Goal: Task Accomplishment & Management: Use online tool/utility

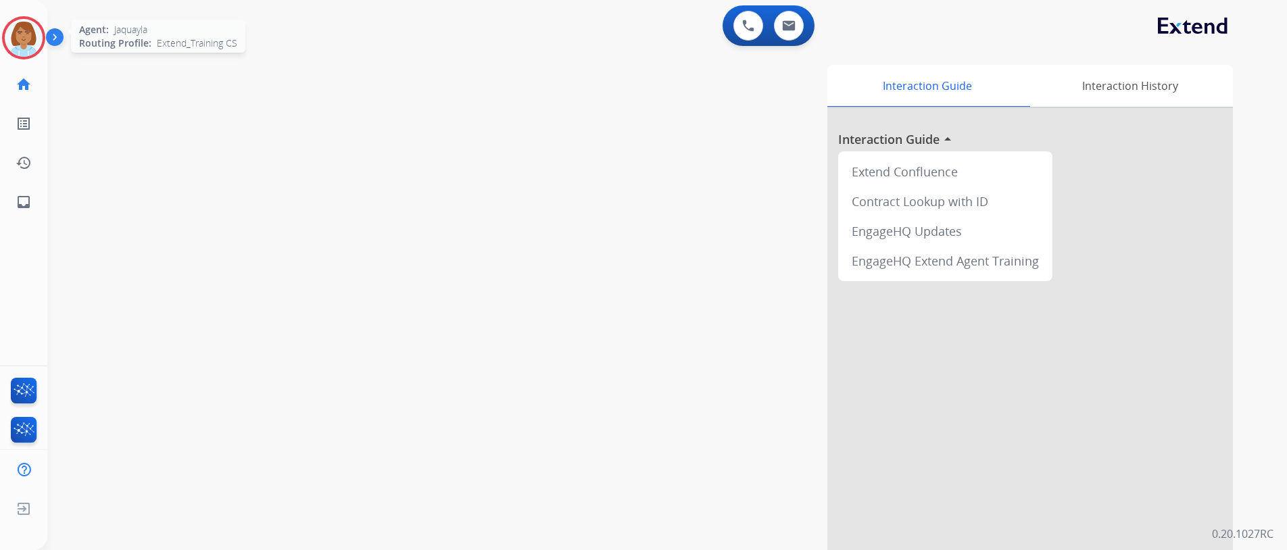
click at [11, 51] on img at bounding box center [24, 38] width 38 height 38
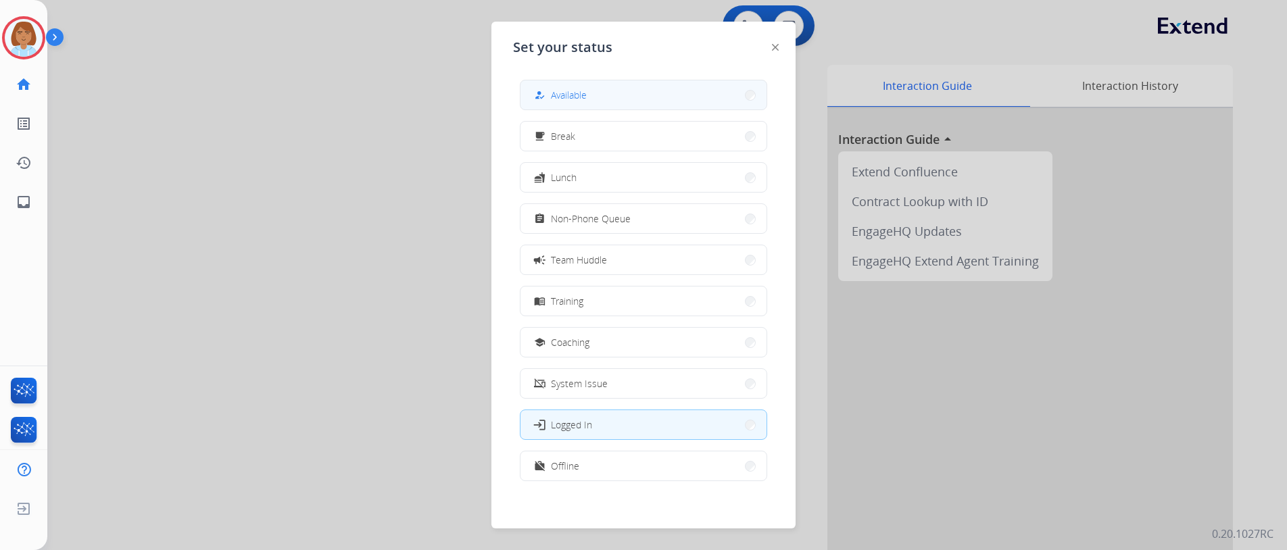
click at [629, 95] on button "how_to_reg Available" at bounding box center [643, 94] width 246 height 29
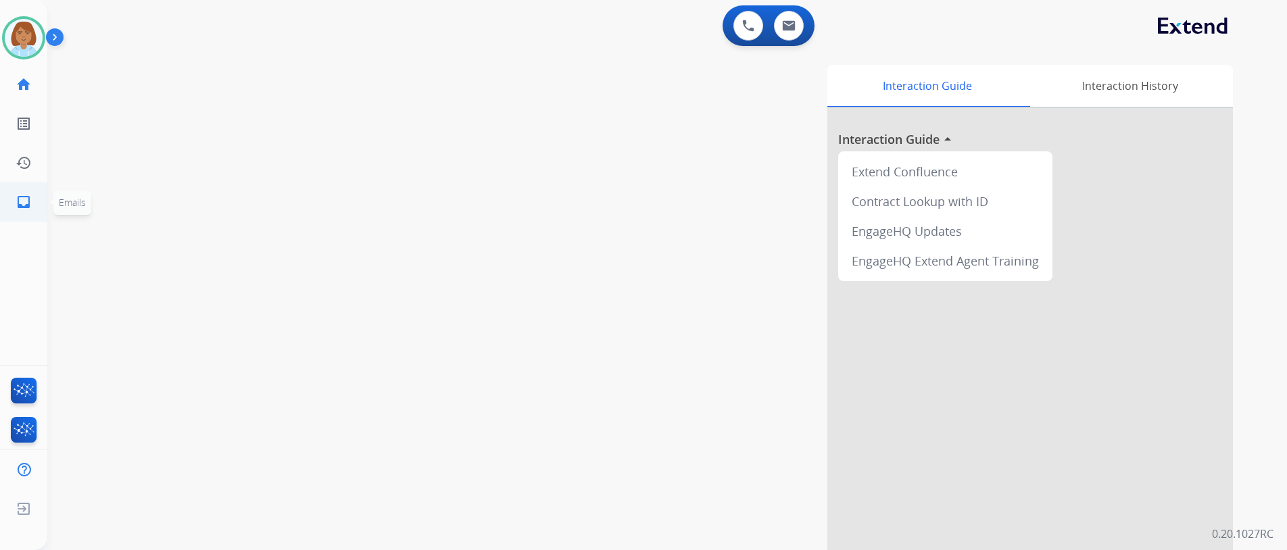
click at [22, 203] on mat-icon "inbox" at bounding box center [24, 202] width 16 height 16
select select "**********"
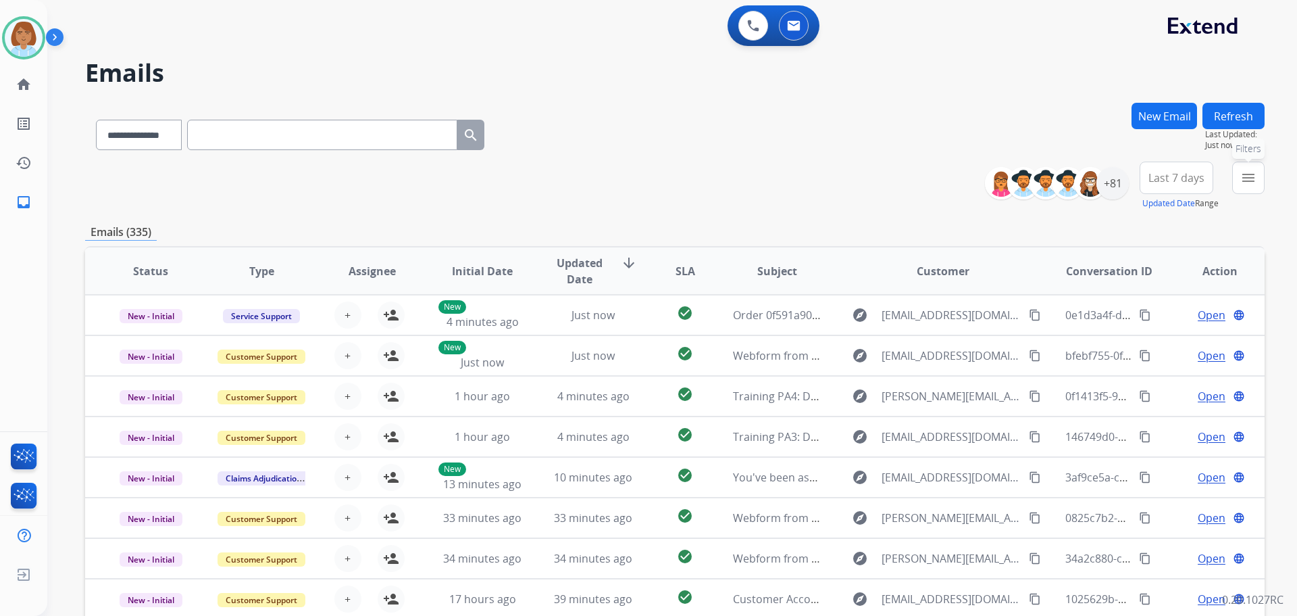
click at [1259, 179] on button "menu Filters" at bounding box center [1249, 178] width 32 height 32
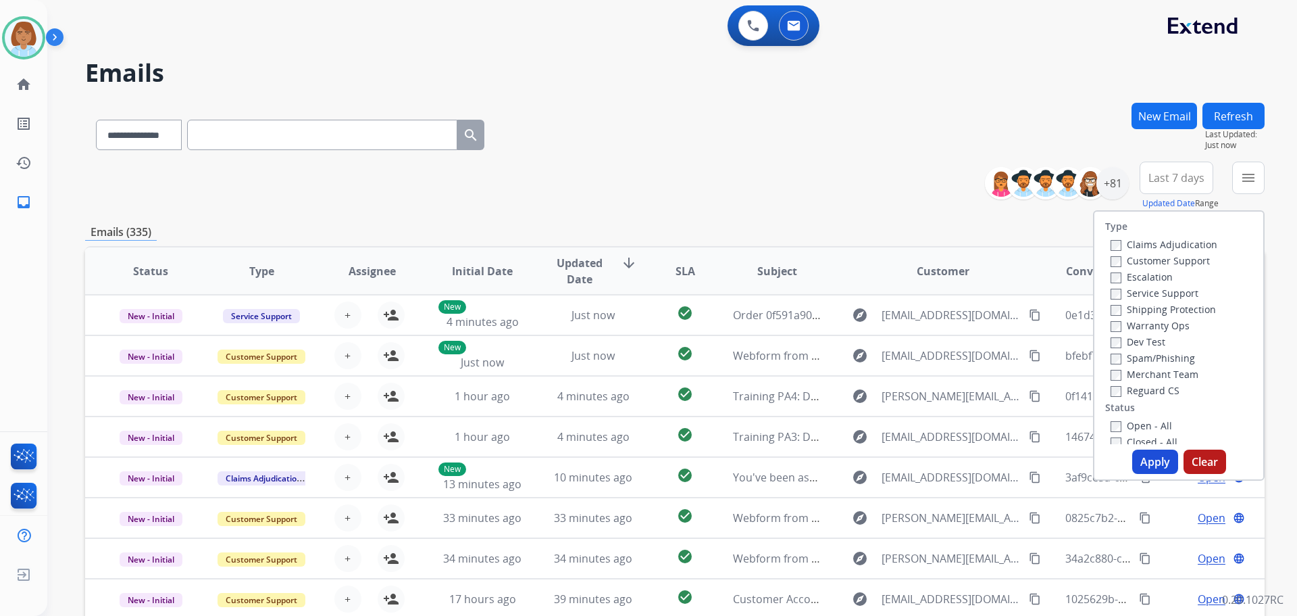
click at [1149, 259] on label "Customer Support" at bounding box center [1160, 260] width 99 height 13
click at [1151, 314] on label "Shipping Protection" at bounding box center [1163, 309] width 105 height 13
click at [1111, 383] on div "Reguard CS" at bounding box center [1164, 390] width 107 height 16
click at [1111, 385] on label "Reguard CS" at bounding box center [1145, 390] width 69 height 13
click at [1141, 453] on button "Apply" at bounding box center [1156, 461] width 46 height 24
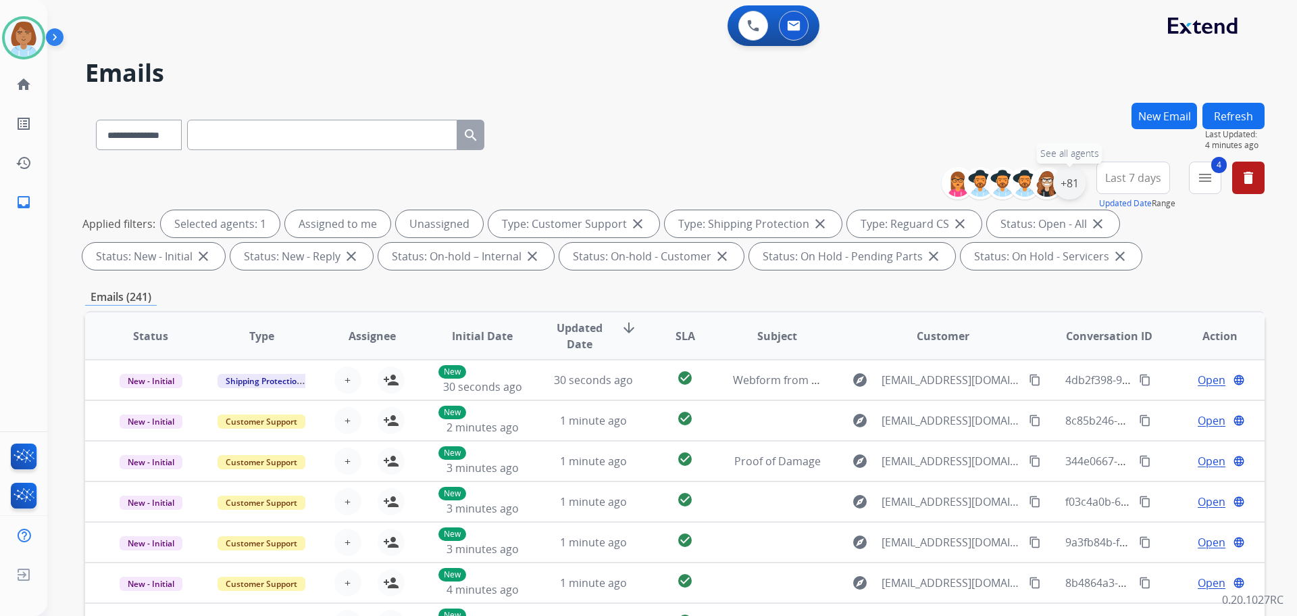
click at [1072, 179] on div "+81" at bounding box center [1070, 183] width 32 height 32
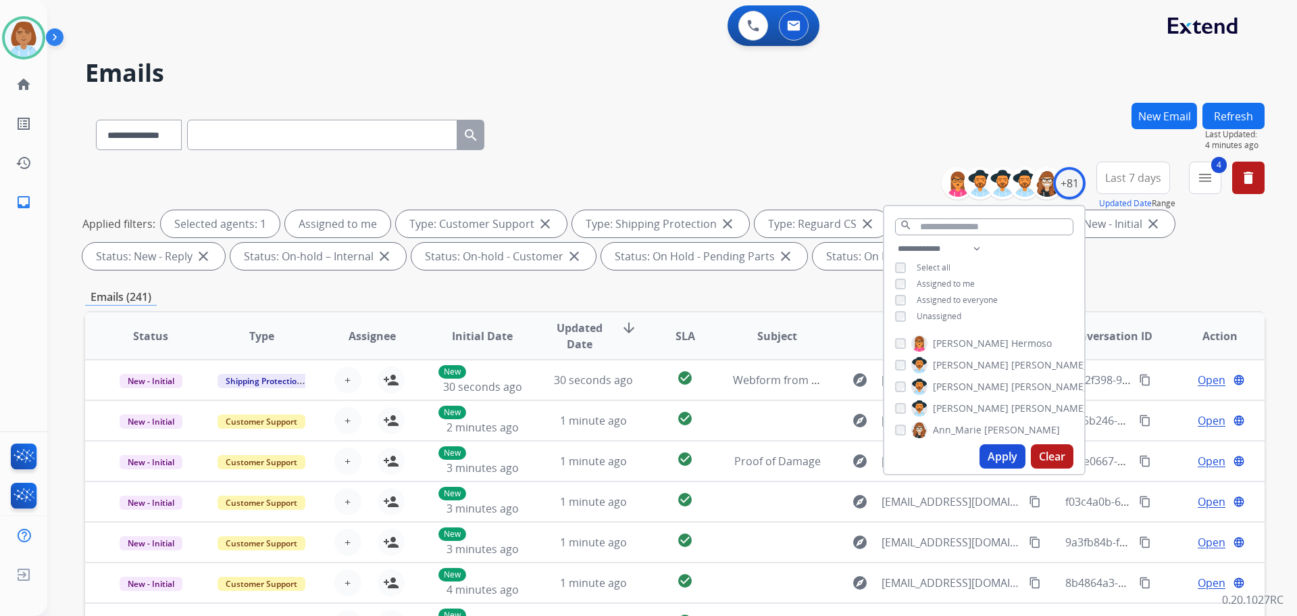
click at [985, 451] on button "Apply" at bounding box center [1003, 456] width 46 height 24
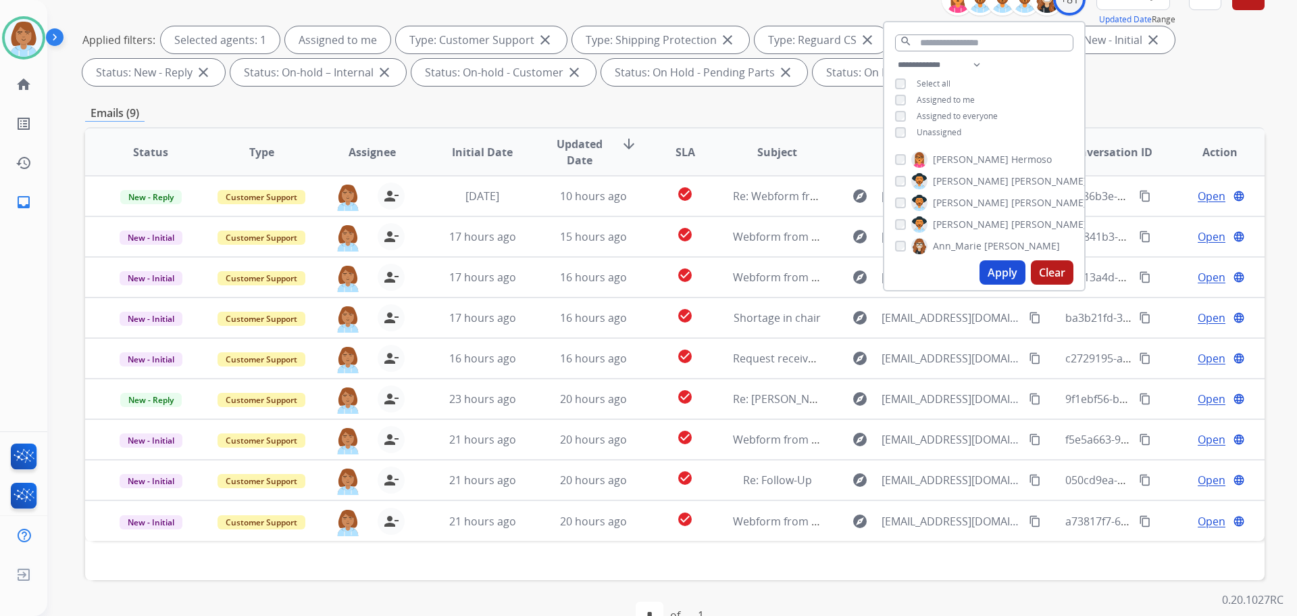
scroll to position [203, 0]
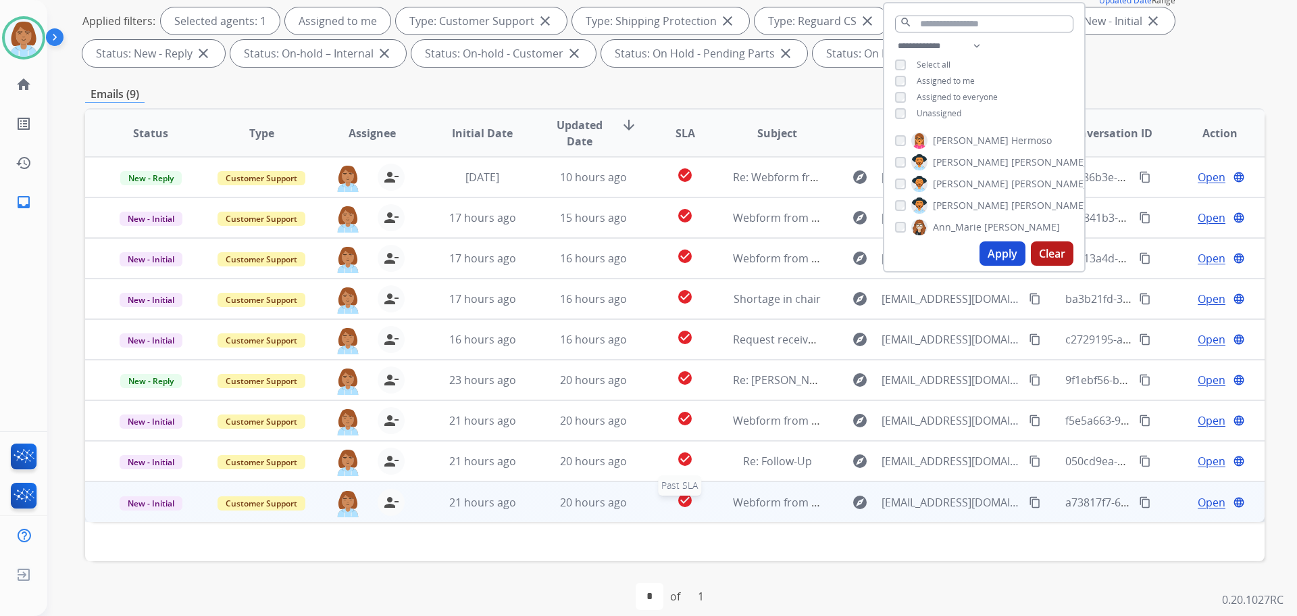
click at [660, 495] on div "check_circle" at bounding box center [685, 502] width 51 height 20
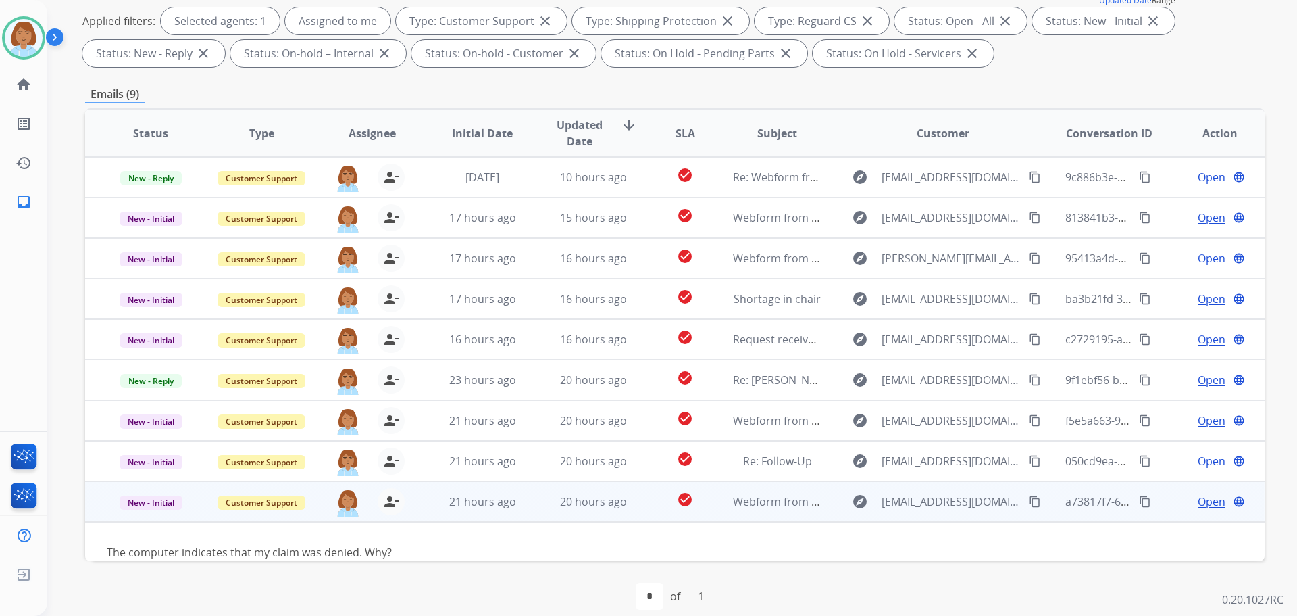
scroll to position [21, 0]
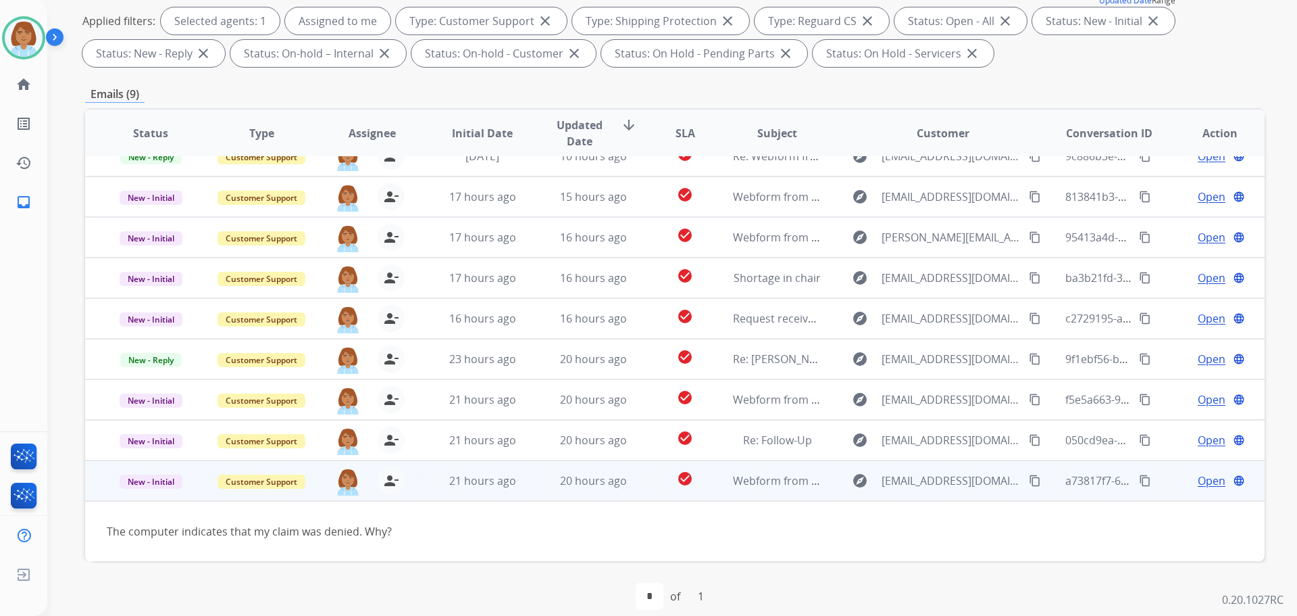
click at [1029, 479] on mat-icon "content_copy" at bounding box center [1035, 480] width 12 height 12
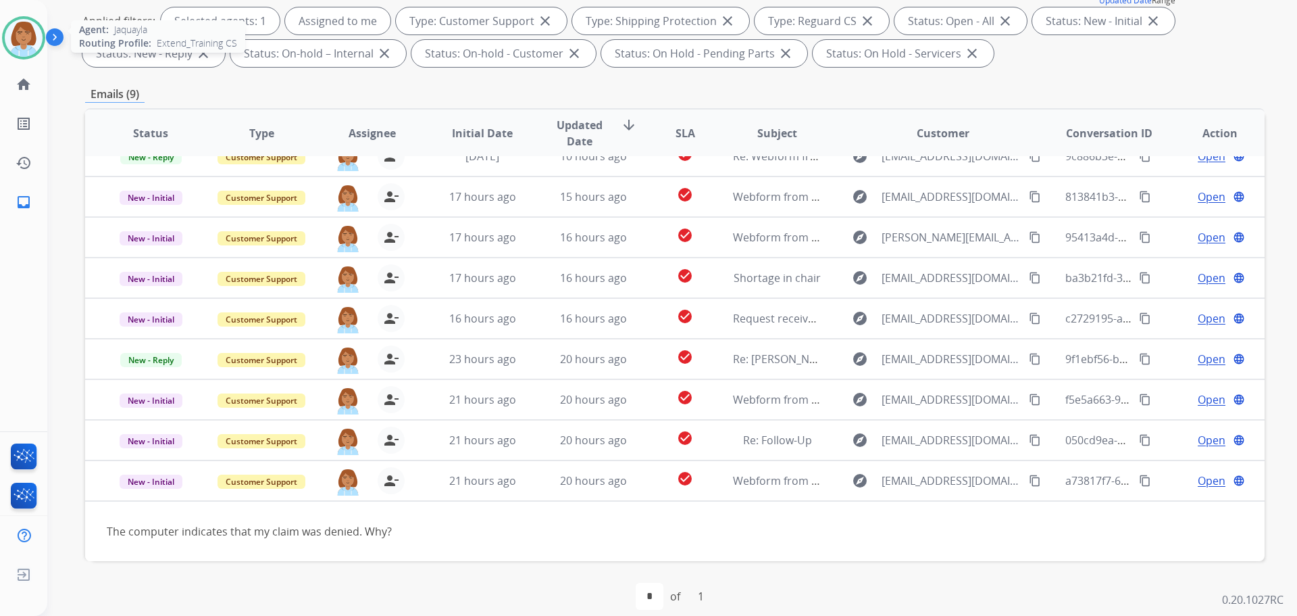
click at [20, 45] on img at bounding box center [24, 38] width 38 height 38
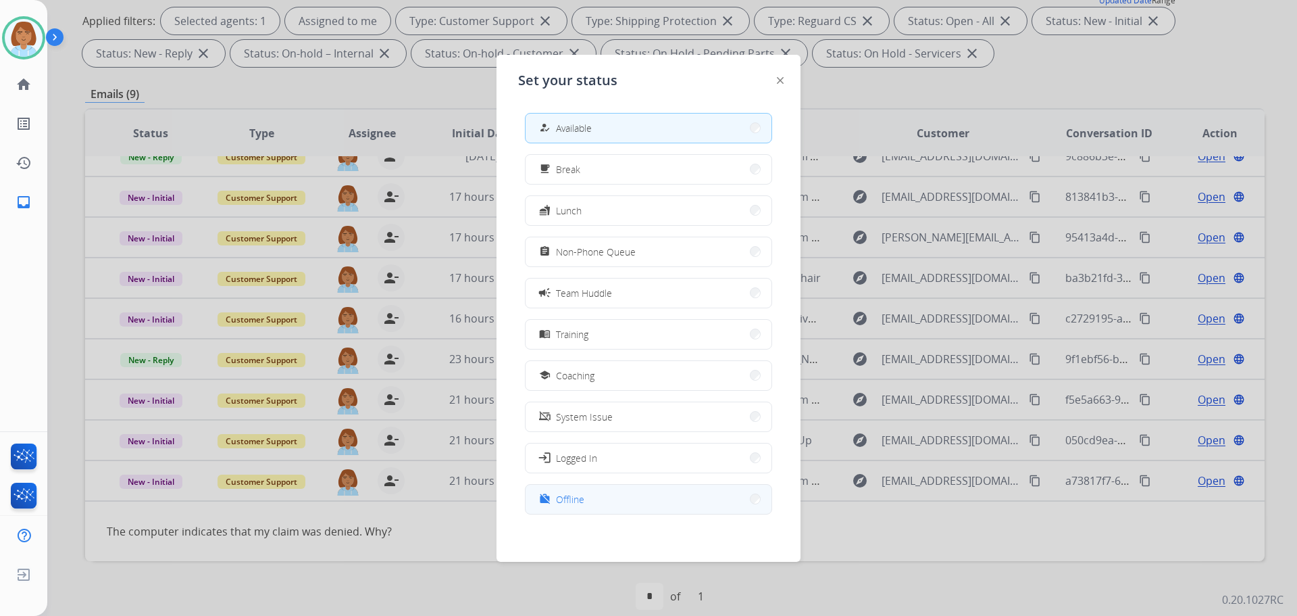
click at [610, 497] on button "work_off Offline" at bounding box center [649, 499] width 246 height 29
